Goal: Information Seeking & Learning: Compare options

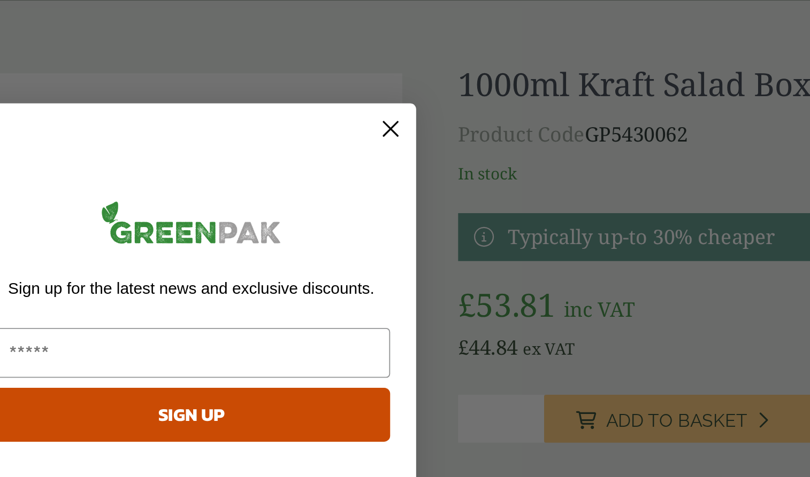
click at [503, 128] on circle "Close dialog" at bounding box center [512, 137] width 18 height 18
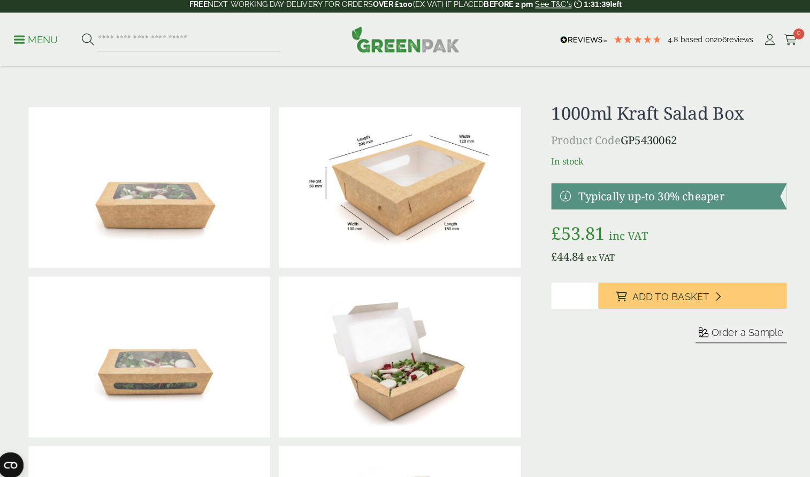
click at [383, 145] on img at bounding box center [399, 187] width 236 height 158
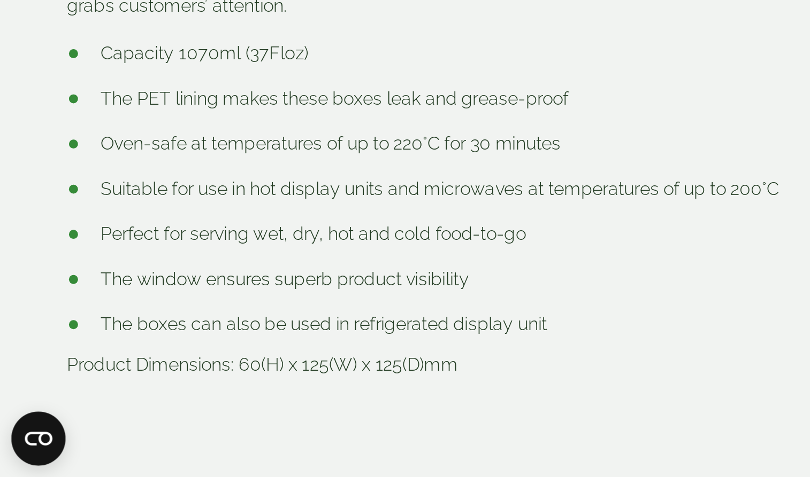
scroll to position [313, 0]
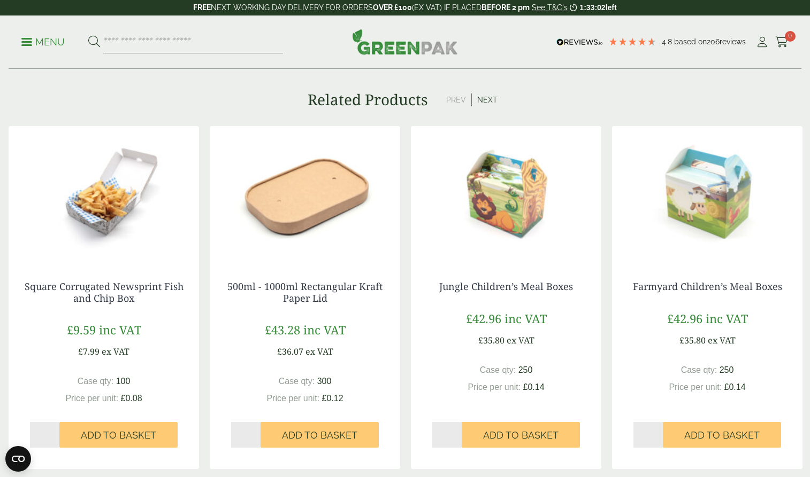
scroll to position [892, 0]
click at [483, 100] on button "Next" at bounding box center [487, 100] width 31 height 13
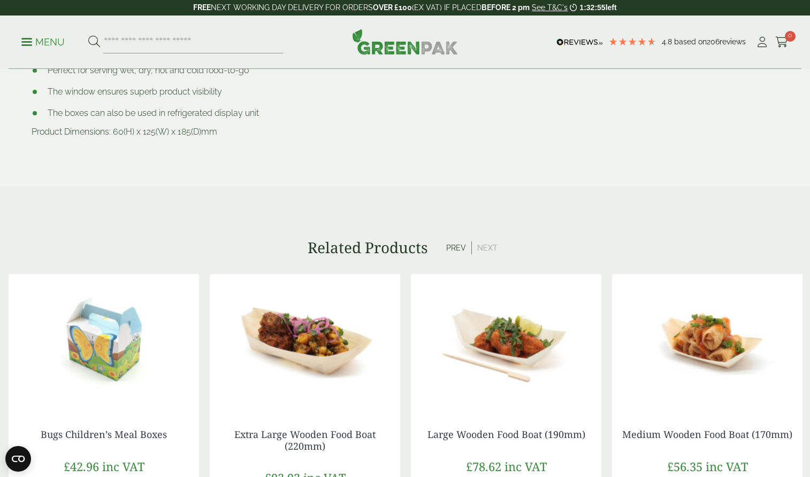
scroll to position [736, 0]
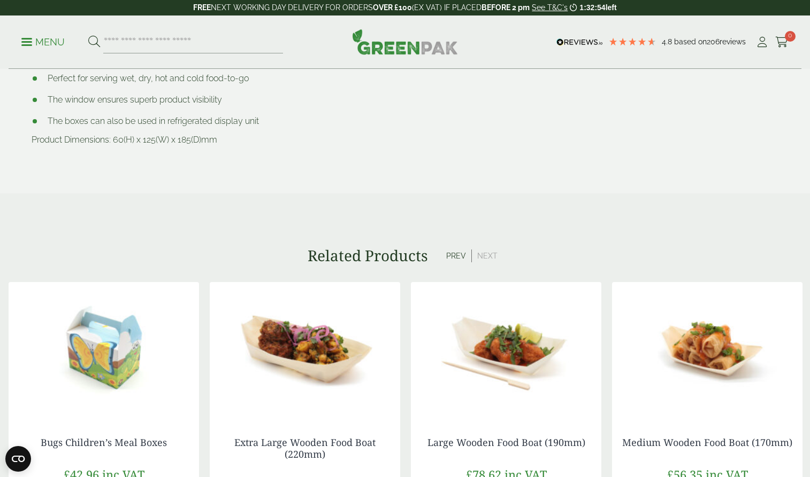
click at [455, 254] on button "Prev" at bounding box center [456, 256] width 31 height 13
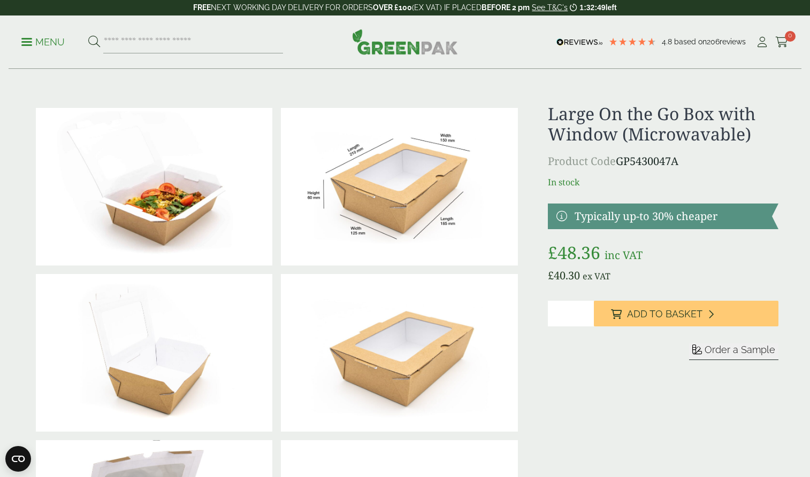
scroll to position [0, 0]
click at [404, 155] on img at bounding box center [399, 187] width 236 height 158
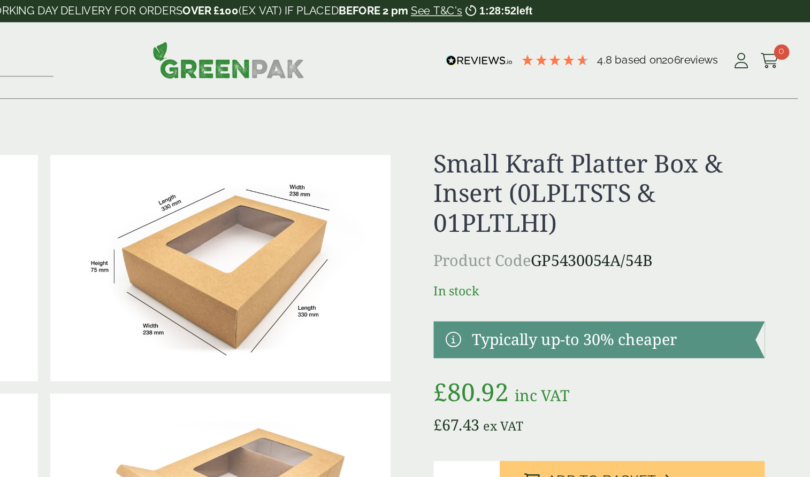
click at [281, 190] on img at bounding box center [399, 187] width 236 height 158
